Goal: Task Accomplishment & Management: Manage account settings

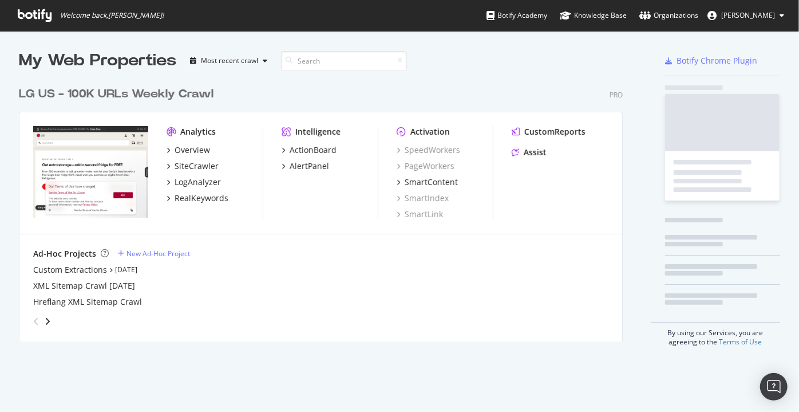
scroll to position [261, 605]
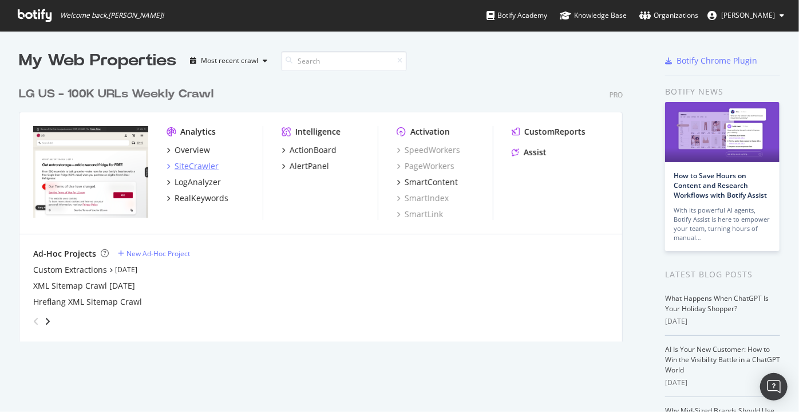
click at [186, 169] on div "SiteCrawler" at bounding box center [197, 165] width 44 height 11
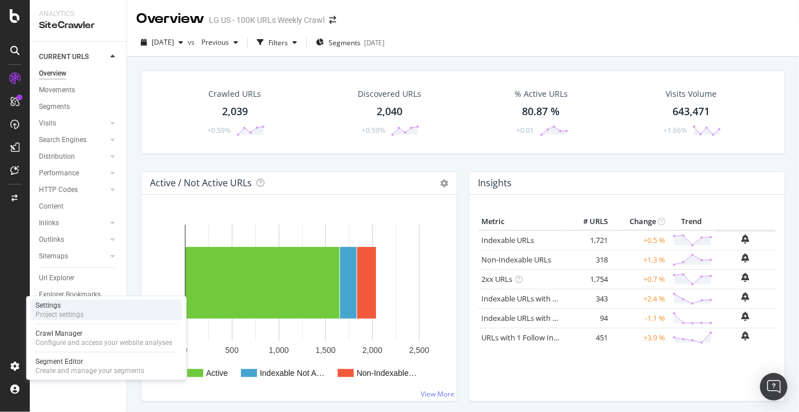
click at [47, 318] on div "Project settings" at bounding box center [59, 314] width 48 height 9
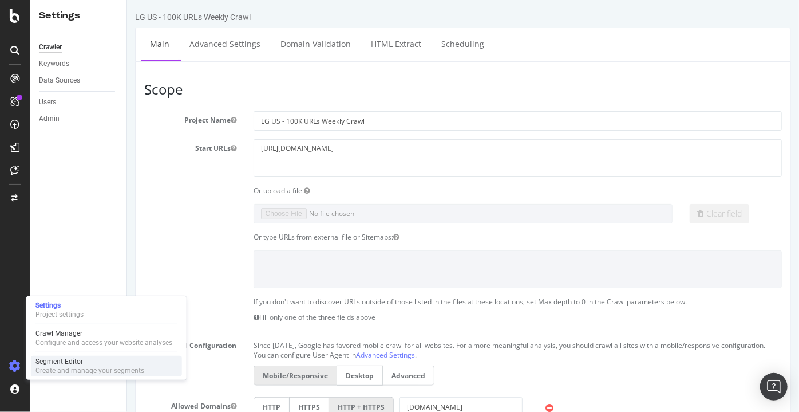
click at [69, 366] on div "Create and manage your segments" at bounding box center [89, 370] width 109 height 9
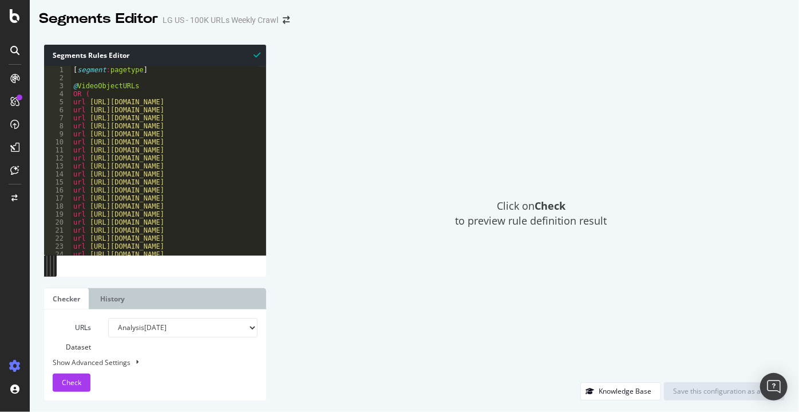
type textarea "OR ("
click at [215, 94] on div "[ segment : pagetype ] @ VideoObjectURLs OR ( url [URL][DOMAIN_NAME] url [URL][…" at bounding box center [581, 165] width 1021 height 198
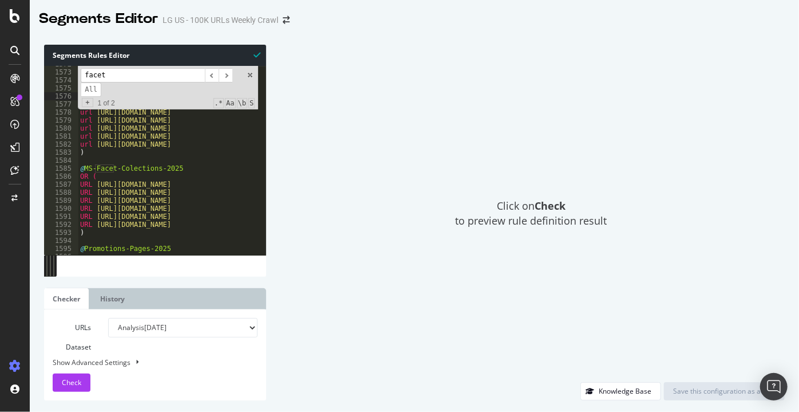
scroll to position [12602, 0]
type input "facet"
type textarea "@MS-Facet-Colections-2025"
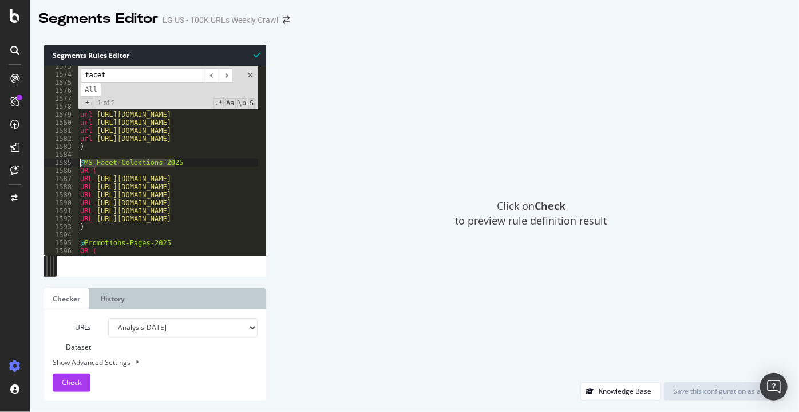
drag, startPoint x: 189, startPoint y: 161, endPoint x: 72, endPoint y: 164, distance: 117.4
click at [72, 164] on div "@MS-Facet-Colections-2025 1573 1574 1575 1576 1577 1578 1579 1580 1581 1582 158…" at bounding box center [155, 160] width 222 height 189
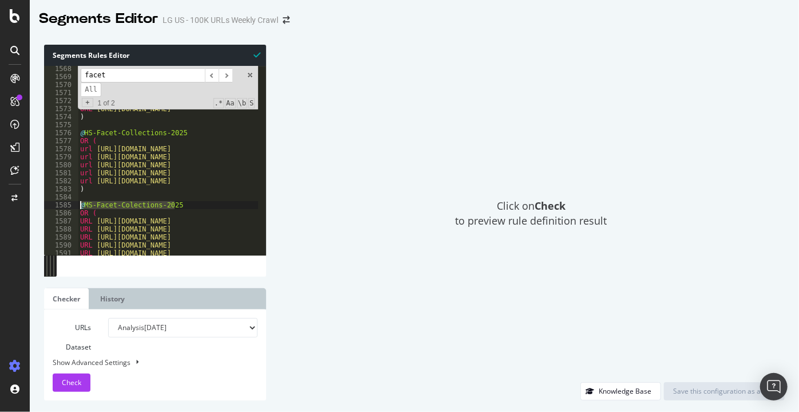
scroll to position [12562, 0]
